Goal: Task Accomplishment & Management: Use online tool/utility

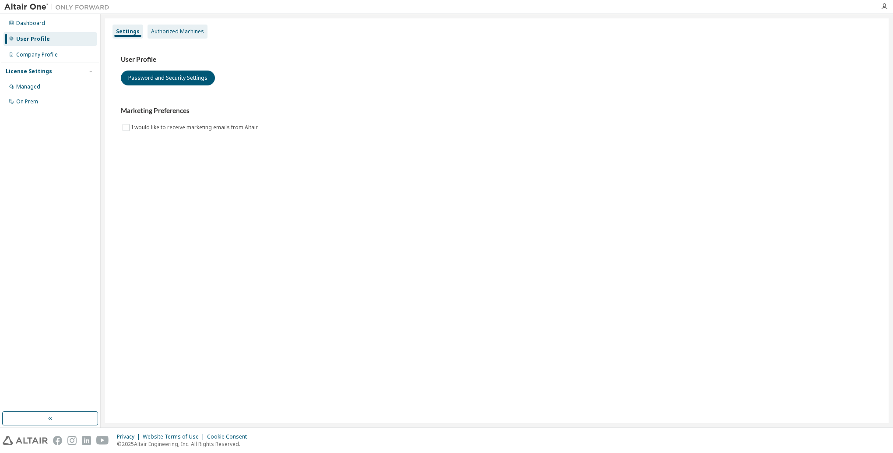
click at [189, 35] on div "Authorized Machines" at bounding box center [178, 32] width 60 height 14
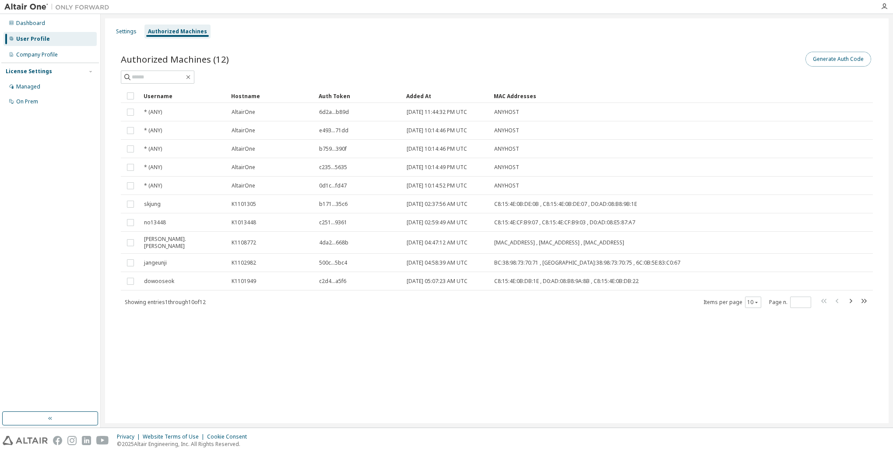
click at [831, 60] on button "Generate Auth Code" at bounding box center [839, 59] width 66 height 15
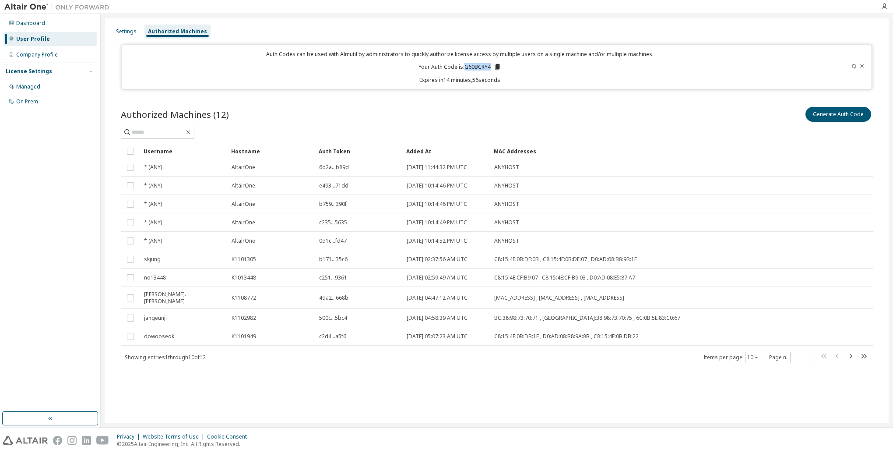
drag, startPoint x: 492, startPoint y: 66, endPoint x: 466, endPoint y: 66, distance: 26.3
click at [466, 66] on p "Your Auth Code is: G60BCRY4" at bounding box center [460, 67] width 83 height 8
